Goal: Information Seeking & Learning: Check status

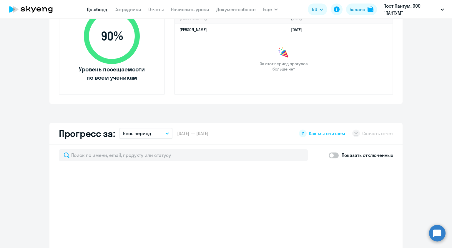
scroll to position [206, 0]
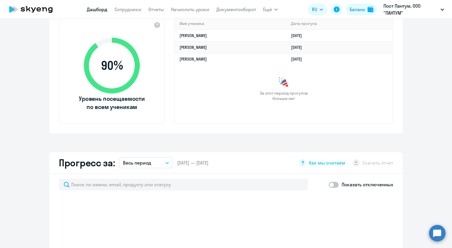
click at [148, 163] on p "Весь период" at bounding box center [137, 162] width 28 height 7
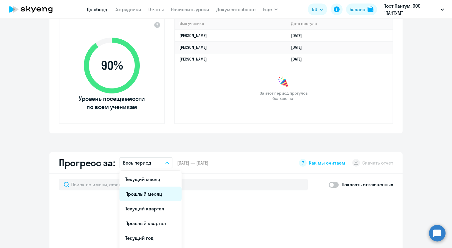
select select "30"
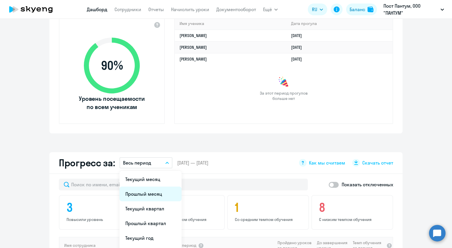
click at [150, 192] on li "Прошлый месяц" at bounding box center [150, 194] width 62 height 15
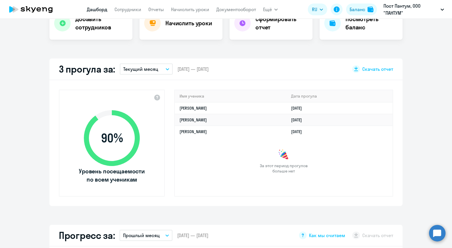
scroll to position [118, 0]
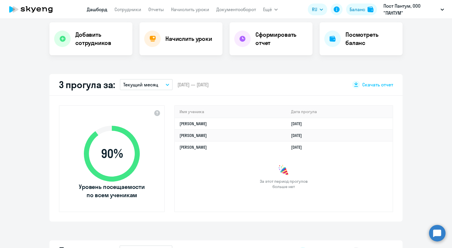
click at [153, 83] on p "Текущий месяц" at bounding box center [140, 84] width 35 height 7
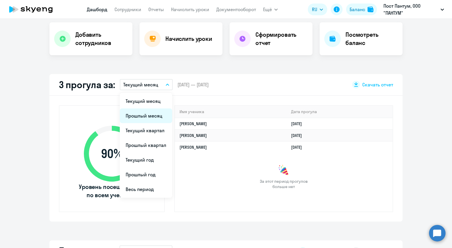
click at [148, 115] on li "Прошлый месяц" at bounding box center [146, 115] width 52 height 15
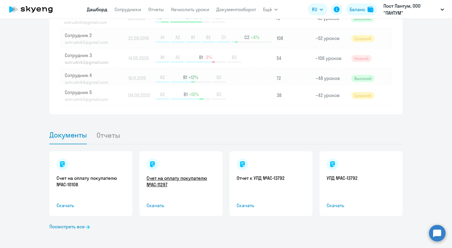
scroll to position [517, 0]
click at [157, 178] on link "Счет на оплату покупателю №AC-11297" at bounding box center [180, 181] width 69 height 13
